Goal: Browse casually: Explore the website without a specific task or goal

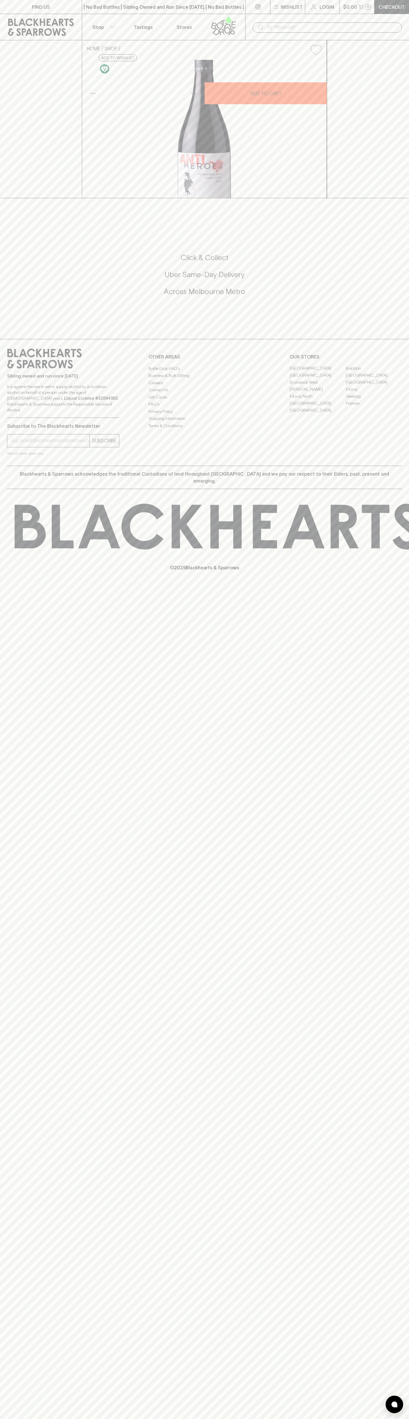
click at [254, 1] on link at bounding box center [257, 7] width 25 height 14
click at [389, 571] on p "© 2025 Blackhearts & Sparrows" at bounding box center [204, 561] width 409 height 22
click at [195, 1419] on html "FIND US | No Bad Bottles | Sibling Owned and Run Since [DATE] | No Bad Bottles …" at bounding box center [204, 709] width 409 height 1419
click at [2, 14] on link at bounding box center [41, 27] width 82 height 26
